Goal: Transaction & Acquisition: Purchase product/service

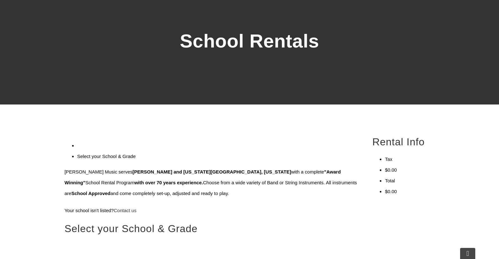
scroll to position [66, 0]
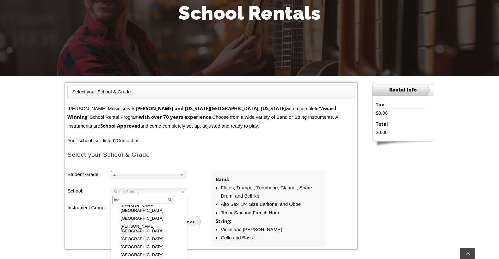
scroll to position [442, 0]
type input "ind"
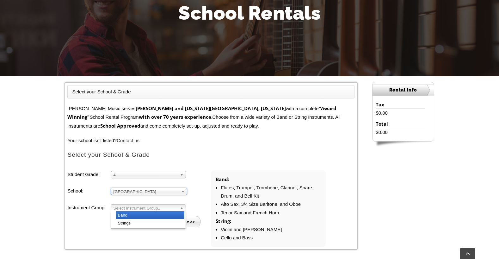
click at [141, 208] on span "Select Instrument Group..." at bounding box center [146, 208] width 64 height 8
click at [141, 213] on li "Band" at bounding box center [150, 215] width 68 height 8
click at [179, 223] on input "Continue >>" at bounding box center [182, 221] width 36 height 11
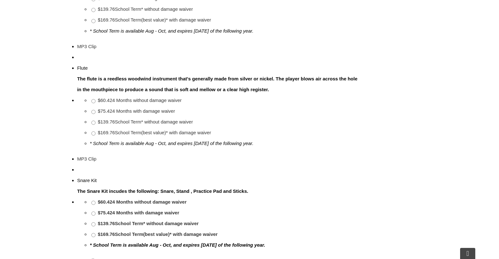
scroll to position [431, 0]
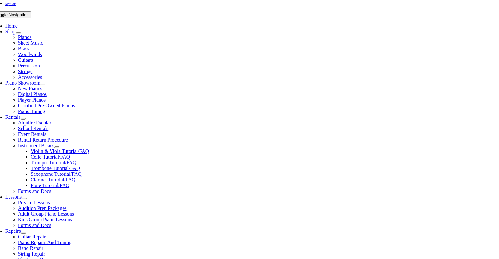
scroll to position [117, 0]
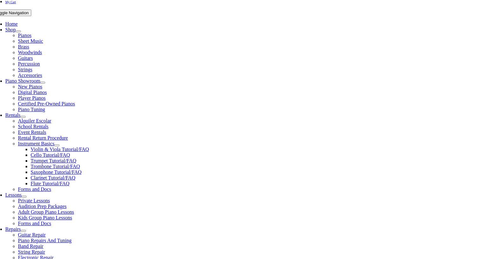
checkbox input"] "true"
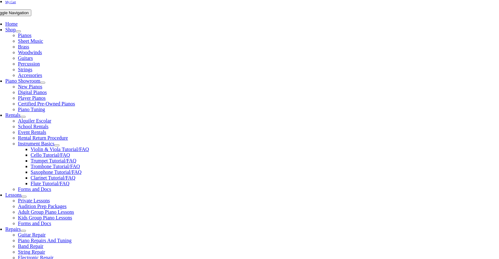
checkbox input"] "true"
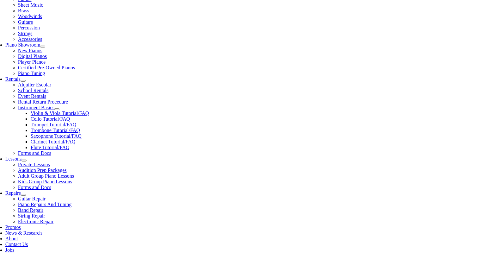
scroll to position [154, 0]
checkbox input"] "true"
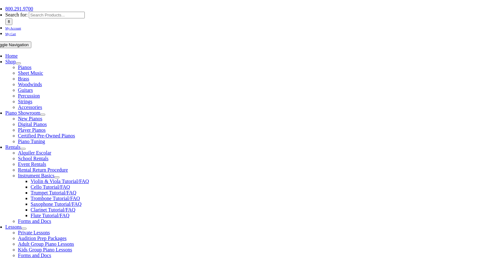
scroll to position [87, 0]
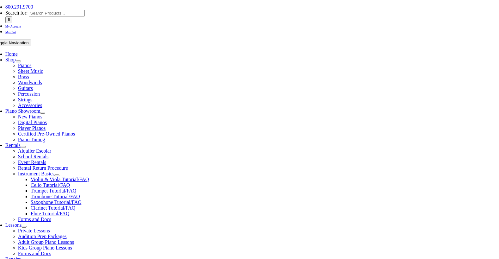
type input "1"
type input "Lucas"
type input "Hudiak"
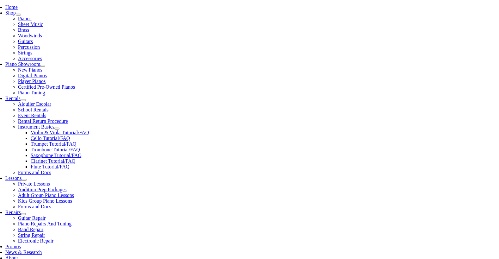
scroll to position [138, 0]
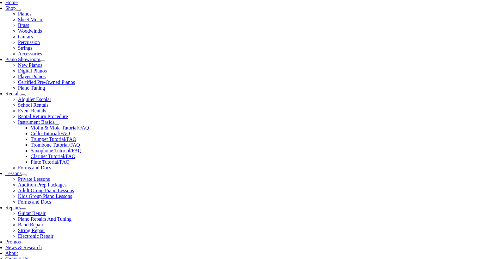
type input "Self"
type input "6"
type input "6104960278"
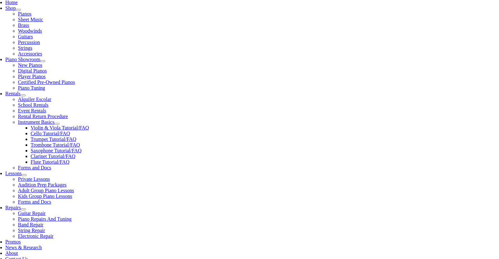
type input "09/09/1984"
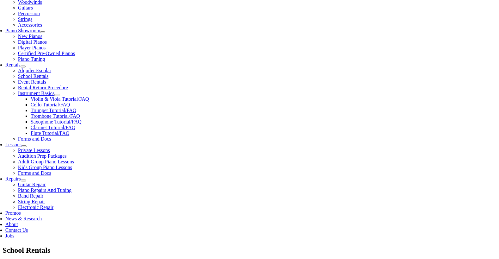
scroll to position [167, 0]
type input "David Hudiak"
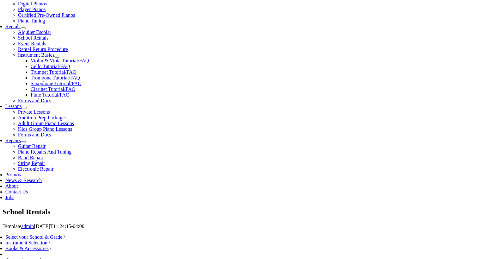
scroll to position [206, 0]
type input "6105054717"
type input "Boeing"
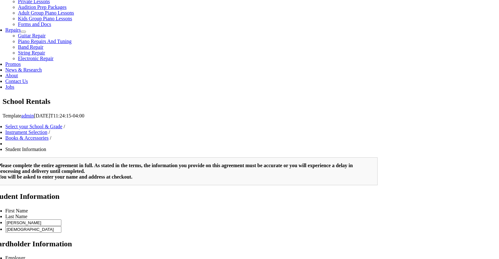
scroll to position [205, 0]
type input "2"
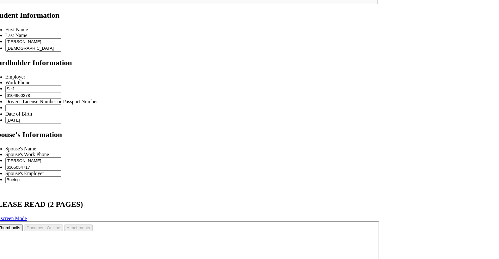
scroll to position [507, 0]
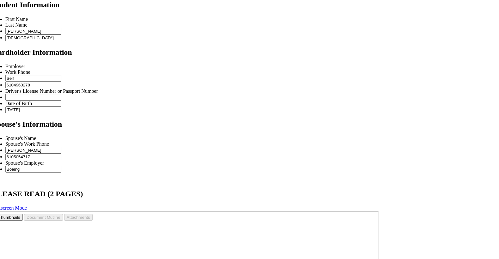
type input "Boeing"
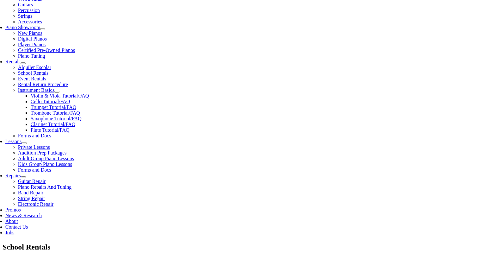
scroll to position [183, 0]
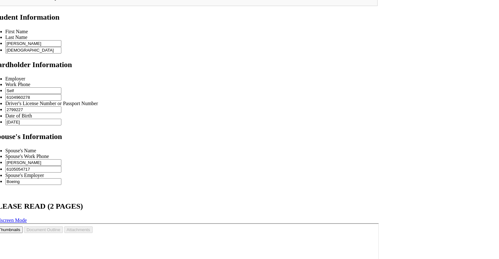
scroll to position [507, 0]
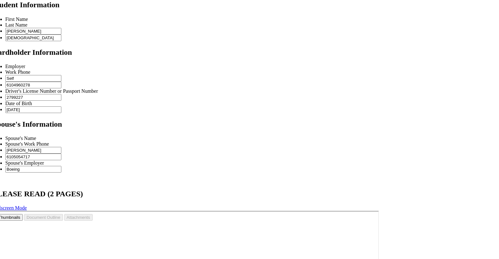
type input "2799227"
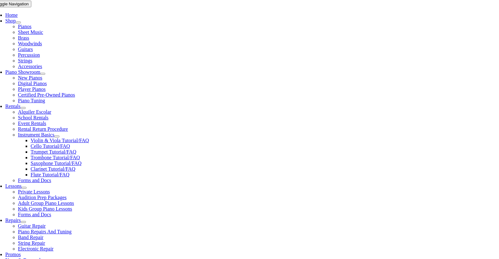
scroll to position [147, 0]
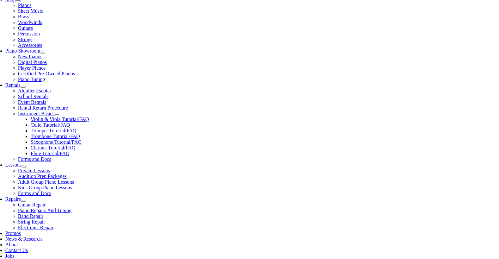
select select "PA"
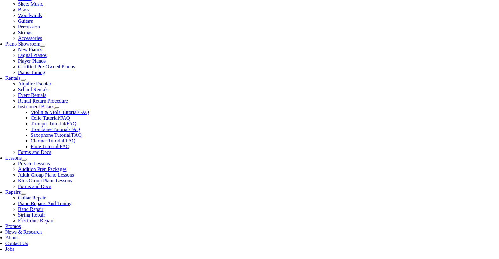
checkbox input"] "false"
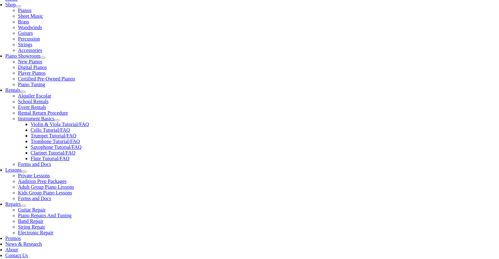
type input "1"
